Goal: Check status

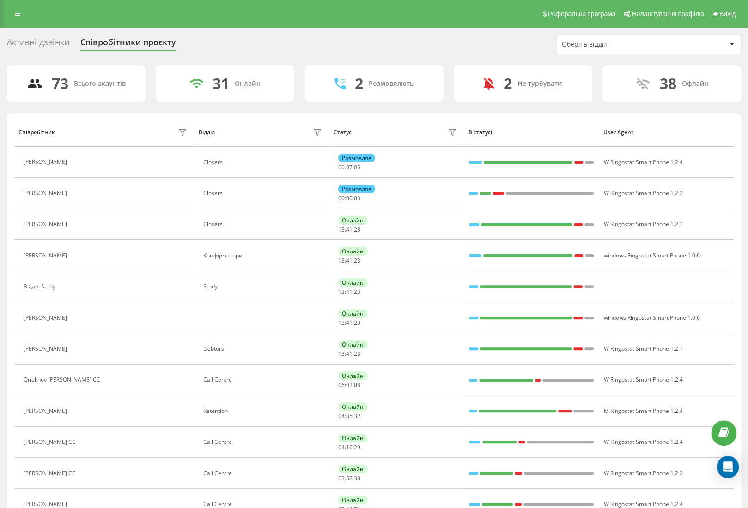
click at [564, 45] on div "Оберіть відділ" at bounding box center [616, 45] width 110 height 8
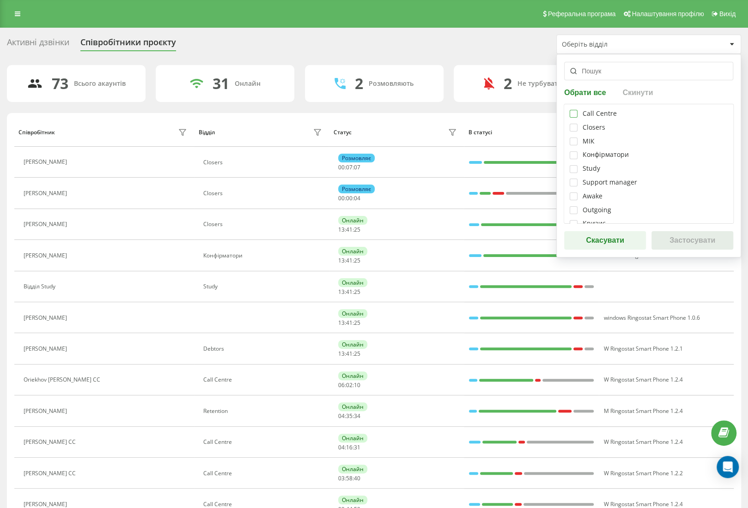
click at [572, 110] on label at bounding box center [573, 110] width 8 height 0
checkbox input "true"
click at [698, 235] on button "Застосувати" at bounding box center [692, 240] width 82 height 18
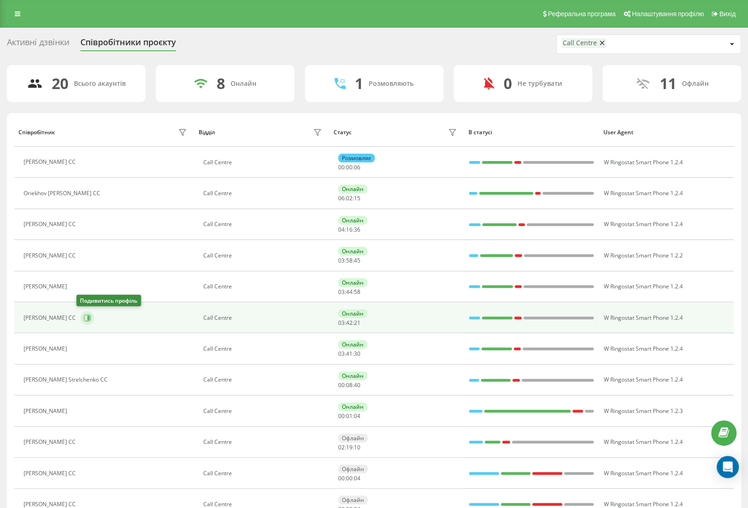
click at [84, 316] on icon at bounding box center [87, 317] width 7 height 7
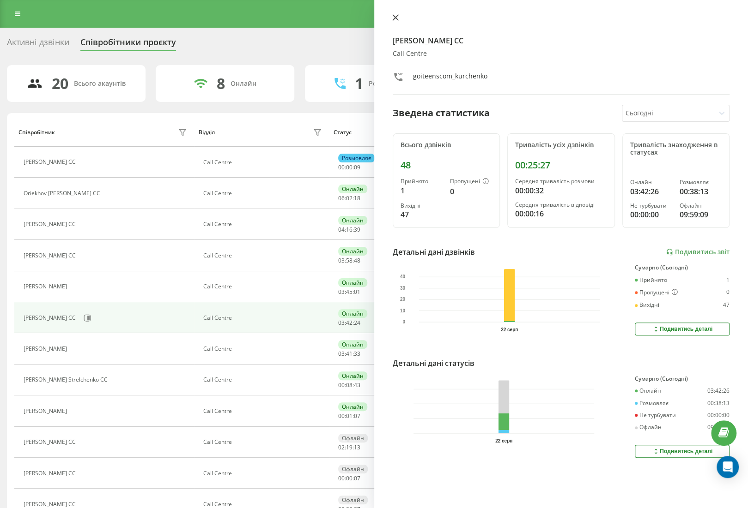
click at [394, 18] on icon at bounding box center [395, 18] width 6 height 6
